Goal: Navigation & Orientation: Understand site structure

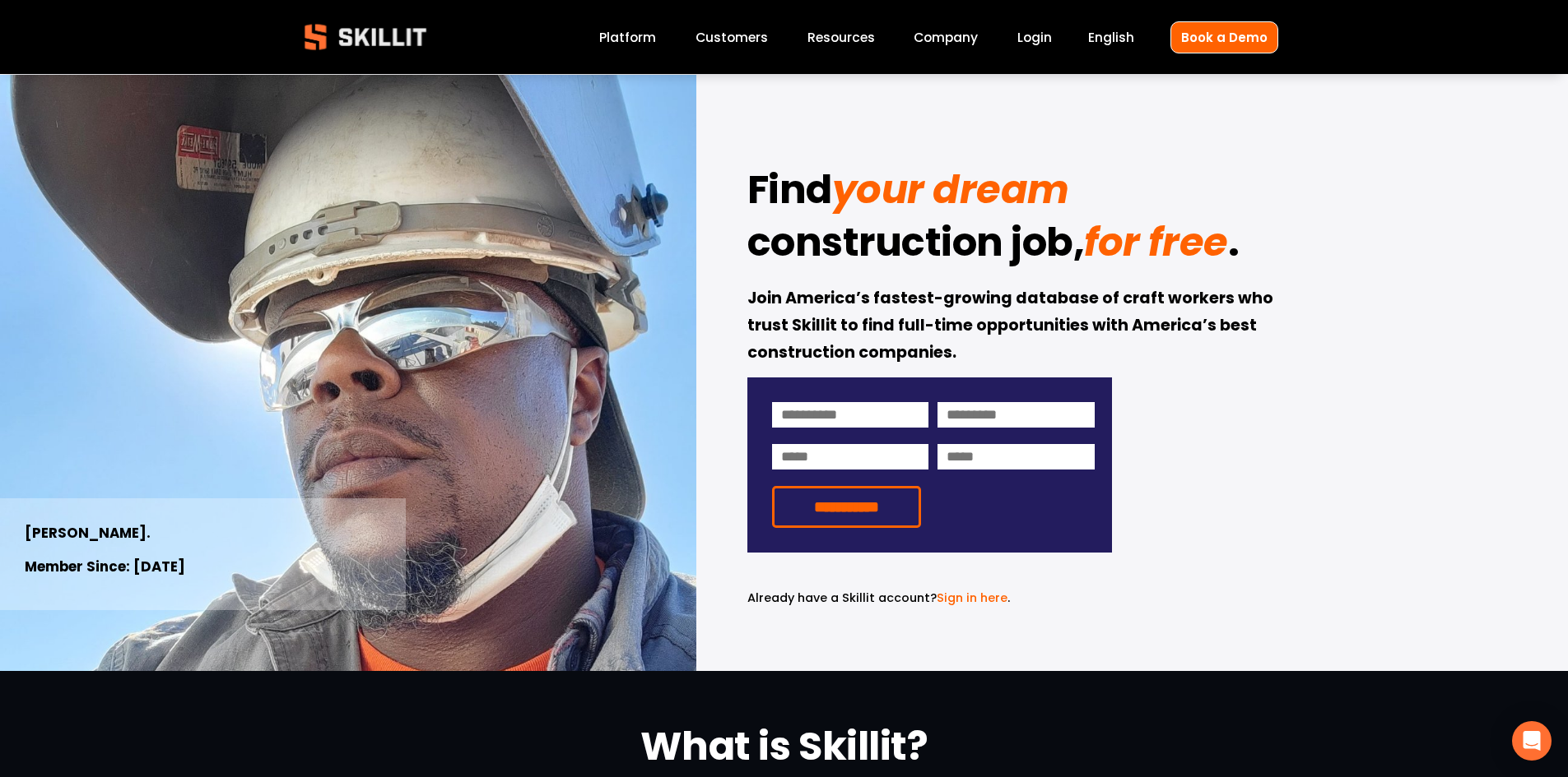
click at [948, 41] on link "Company" at bounding box center [945, 37] width 64 height 22
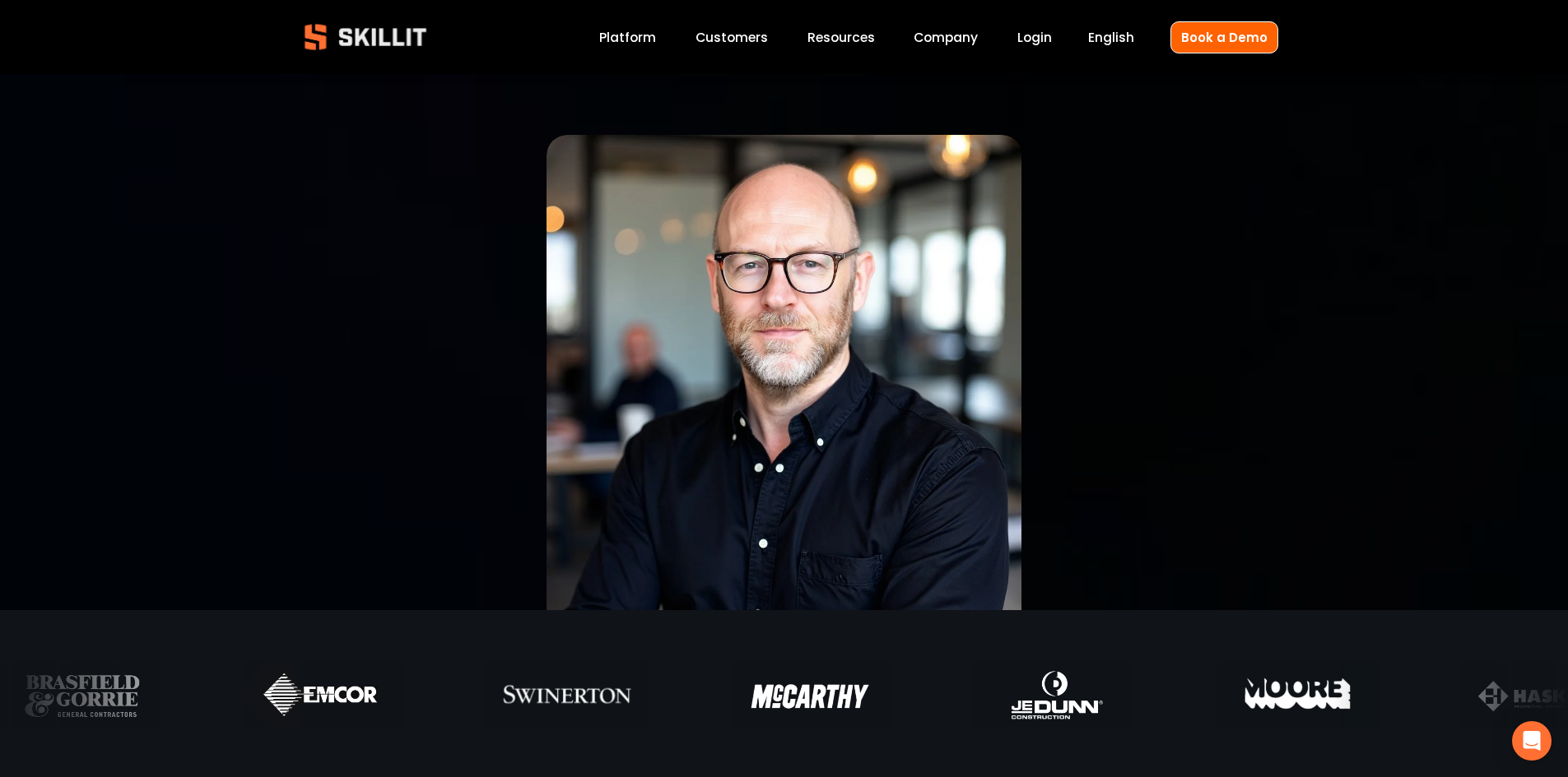
click at [638, 38] on link "Platform" at bounding box center [627, 37] width 57 height 22
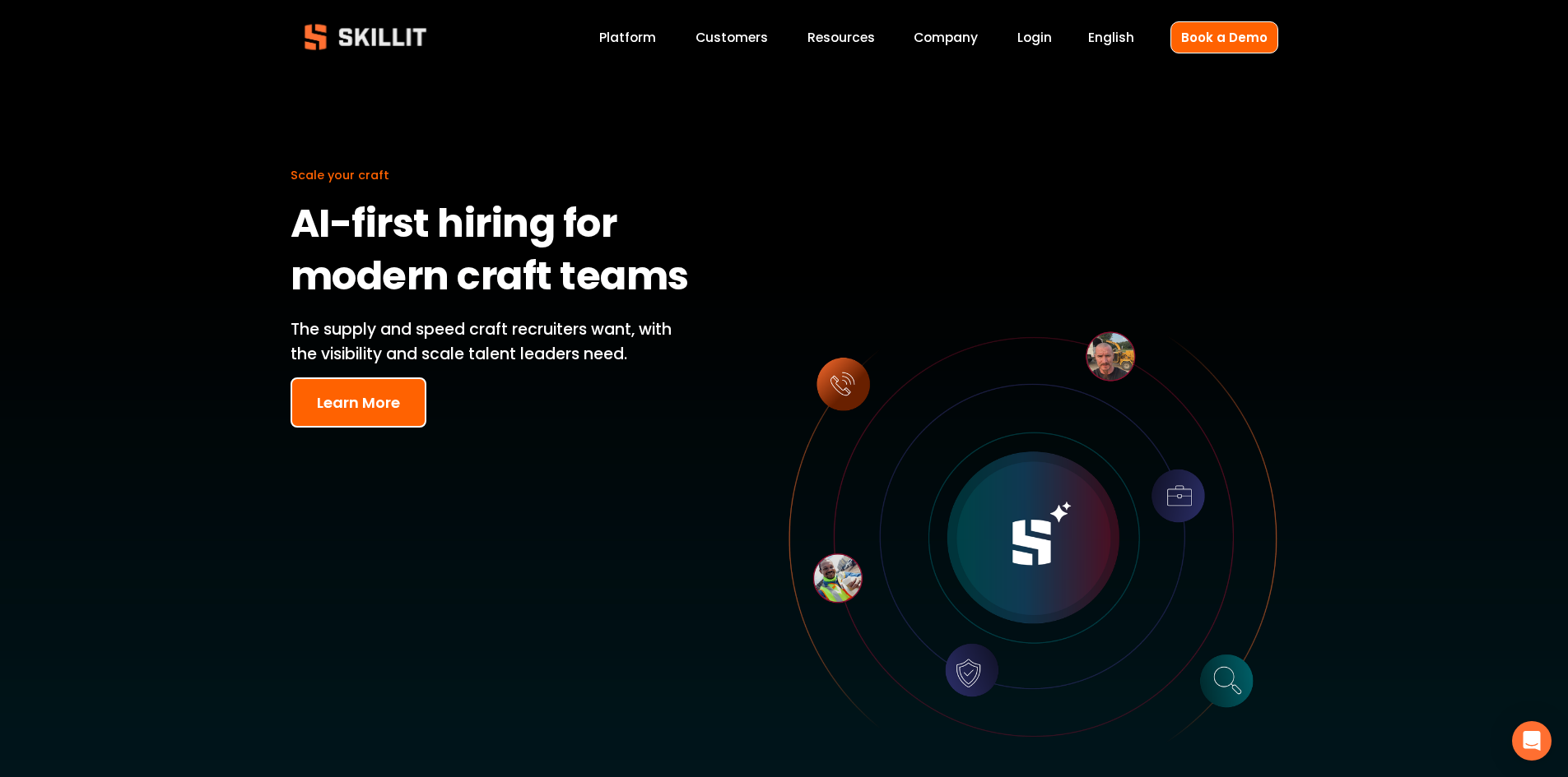
click at [945, 35] on link "Company" at bounding box center [945, 37] width 64 height 22
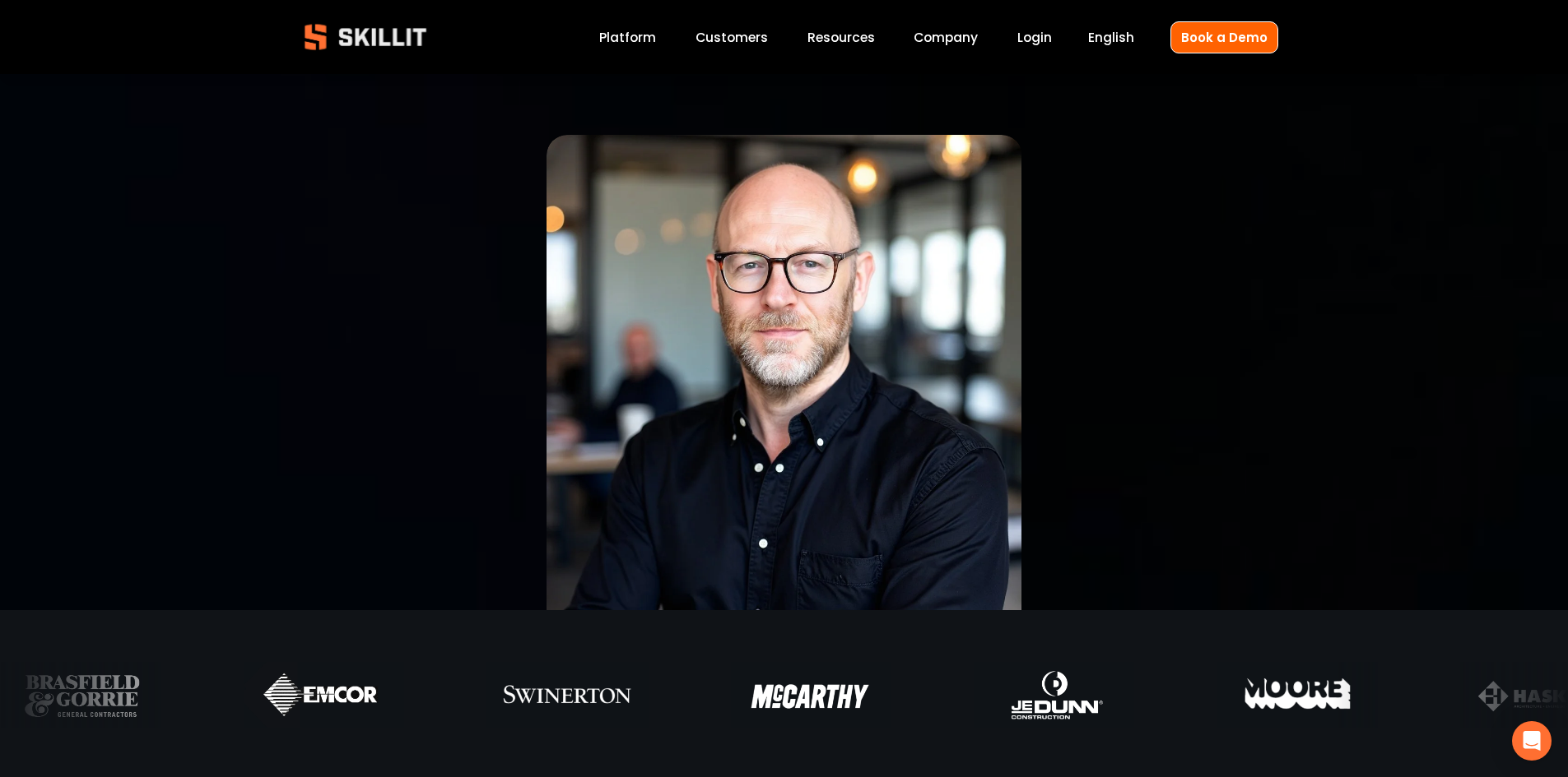
click at [390, 39] on img at bounding box center [365, 36] width 150 height 49
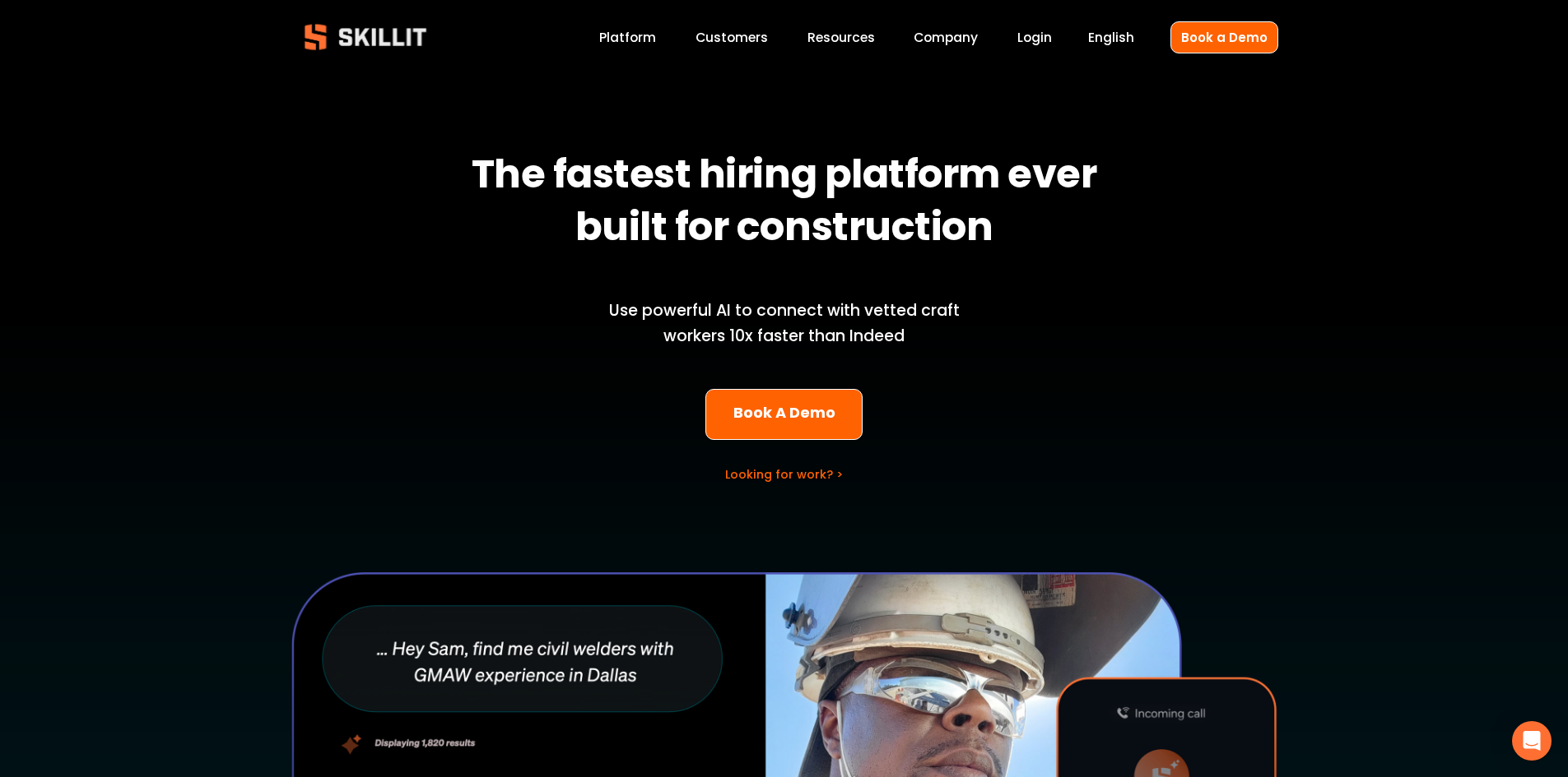
scroll to position [615, 0]
